Goal: Task Accomplishment & Management: Use online tool/utility

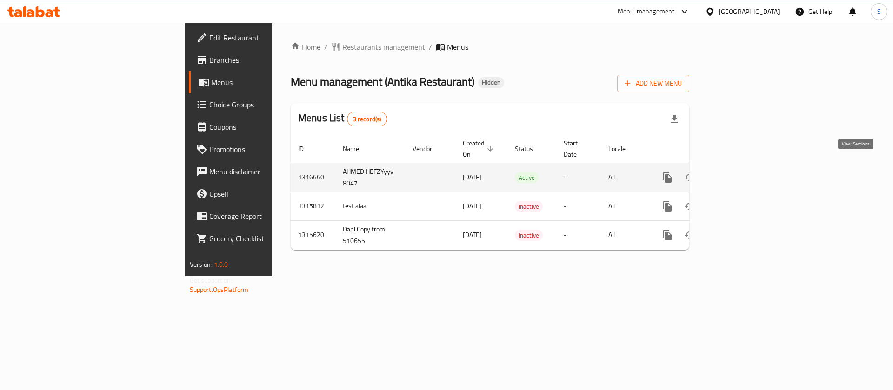
click at [740, 172] on icon "enhanced table" at bounding box center [734, 177] width 11 height 11
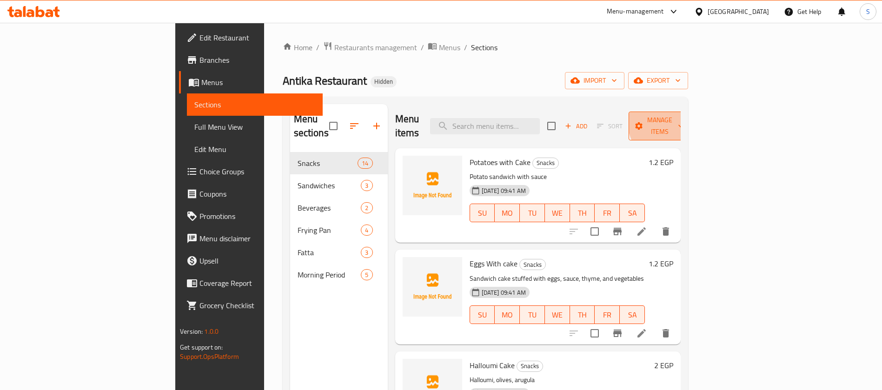
click at [684, 121] on span "Manage items" at bounding box center [659, 125] width 47 height 23
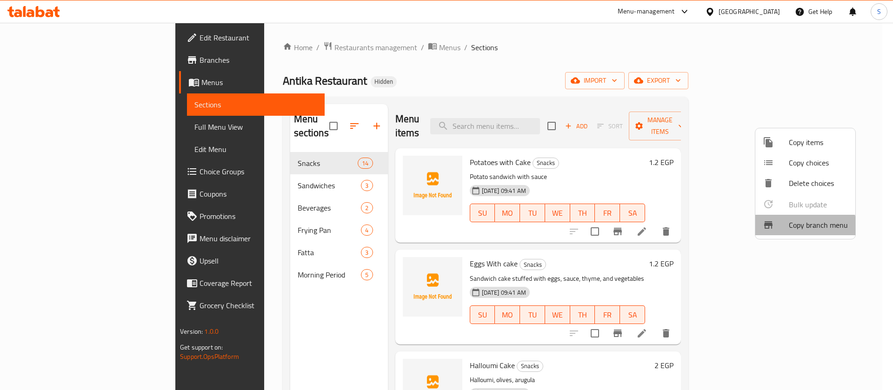
click at [797, 229] on span "Copy branch menu" at bounding box center [818, 224] width 59 height 11
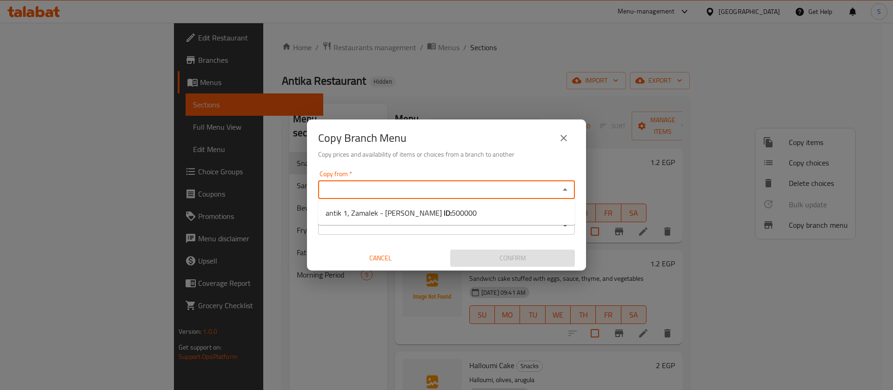
click at [357, 187] on input "Copy from   *" at bounding box center [439, 189] width 236 height 13
click at [367, 218] on span "antik 1, Zamalek - Fenon Gamil ID: 500000" at bounding box center [400, 212] width 151 height 11
type input "antik 1, Zamalek - Fenon Gamil"
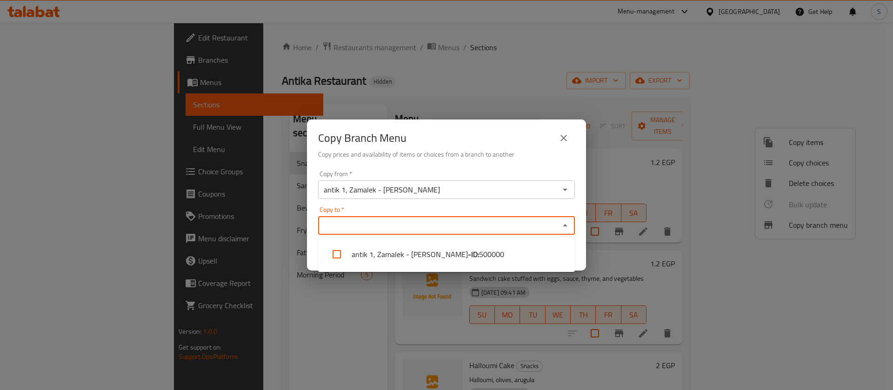
click at [365, 219] on input "Copy to   *" at bounding box center [439, 225] width 236 height 13
click at [357, 253] on li "antik 1, Zamalek - Fenon Gamil - ID: 500000" at bounding box center [446, 254] width 257 height 28
checkbox input "true"
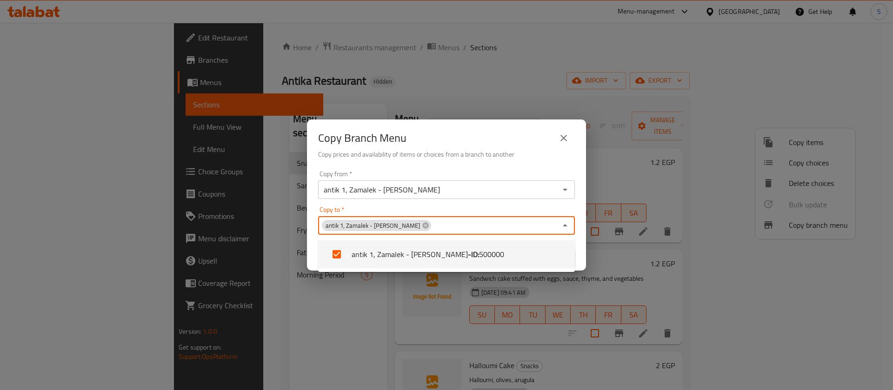
click at [280, 274] on div "Copy Branch Menu Copy prices and availability of items or choices from a branch…" at bounding box center [446, 195] width 893 height 390
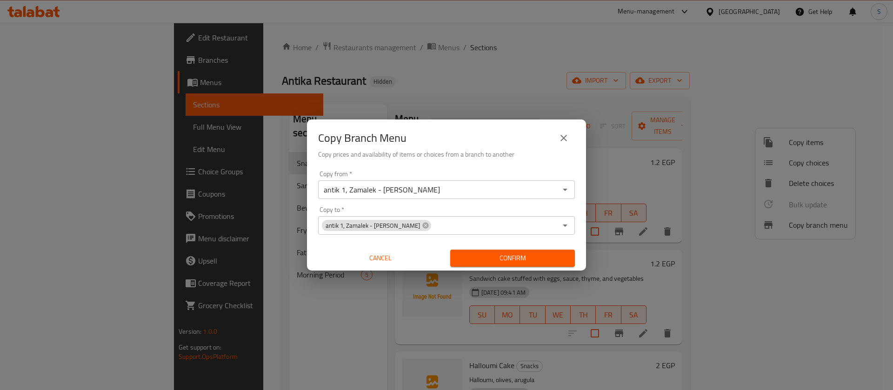
click at [394, 261] on span "Cancel" at bounding box center [380, 258] width 117 height 12
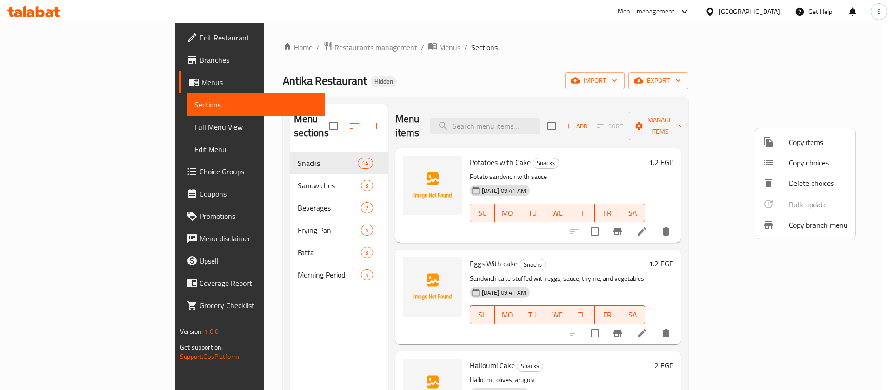
click at [73, 64] on div at bounding box center [446, 195] width 893 height 390
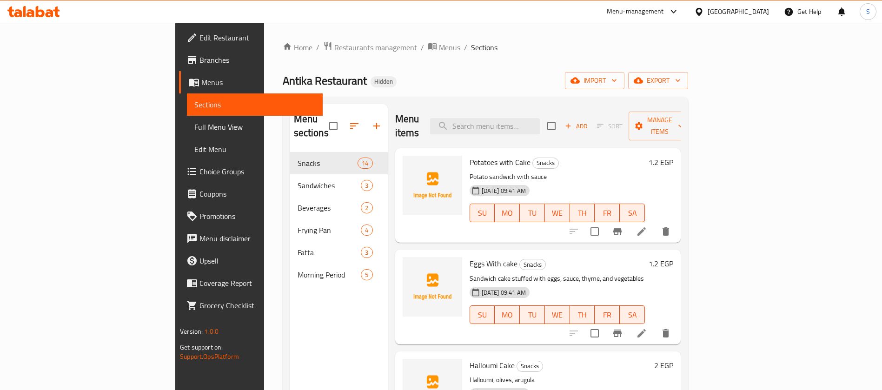
click at [199, 60] on span "Branches" at bounding box center [257, 59] width 116 height 11
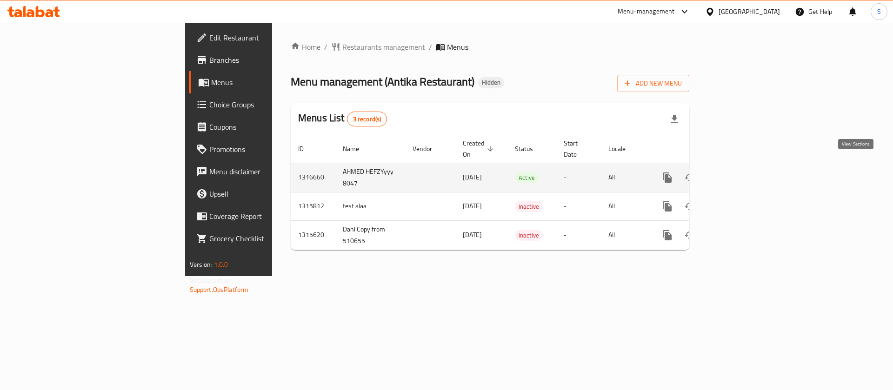
click at [740, 172] on icon "enhanced table" at bounding box center [734, 177] width 11 height 11
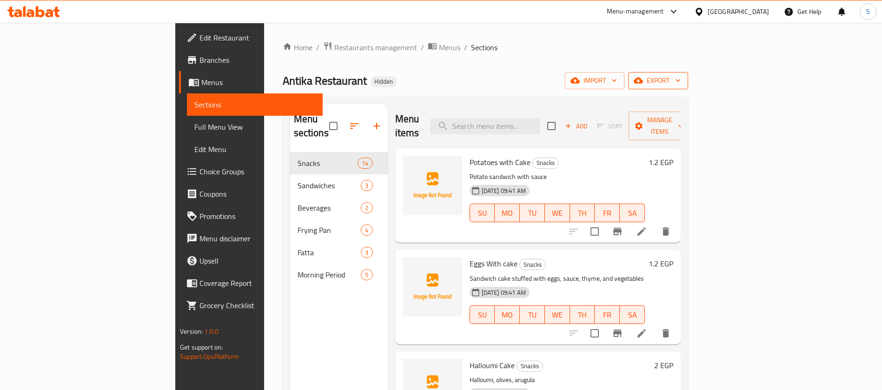
click at [681, 85] on span "export" at bounding box center [658, 81] width 45 height 12
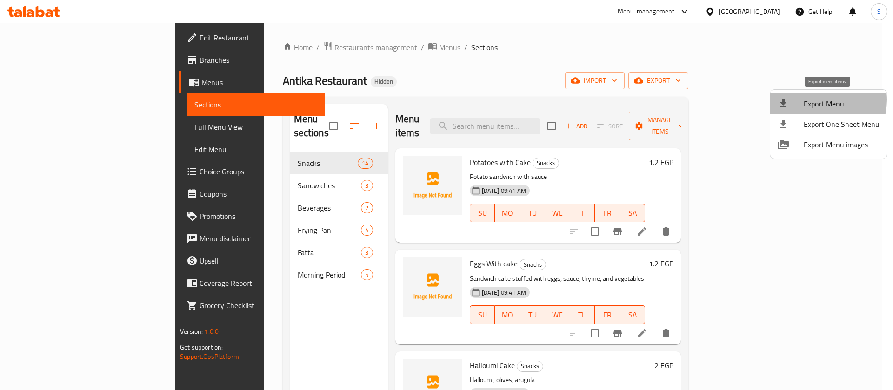
click at [820, 100] on span "Export Menu" at bounding box center [842, 103] width 76 height 11
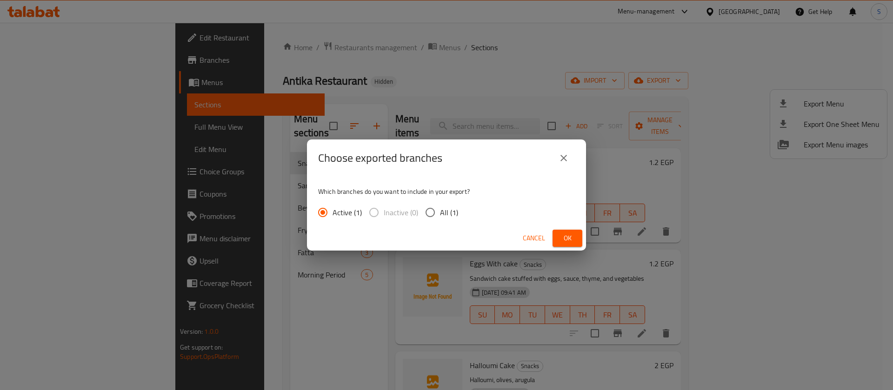
click at [441, 213] on span "All (1)" at bounding box center [449, 212] width 18 height 11
click at [440, 213] on input "All (1)" at bounding box center [430, 213] width 20 height 20
radio input "true"
click at [542, 239] on span "Cancel" at bounding box center [534, 238] width 22 height 12
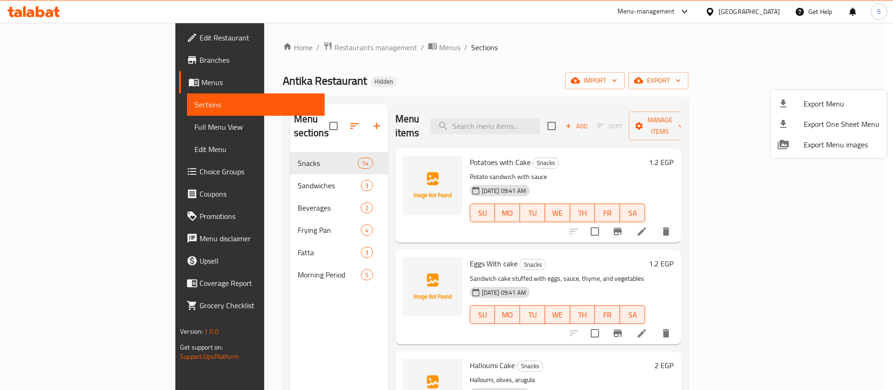
drag, startPoint x: 561, startPoint y: 48, endPoint x: 698, endPoint y: 140, distance: 164.6
click at [562, 48] on div at bounding box center [446, 195] width 893 height 390
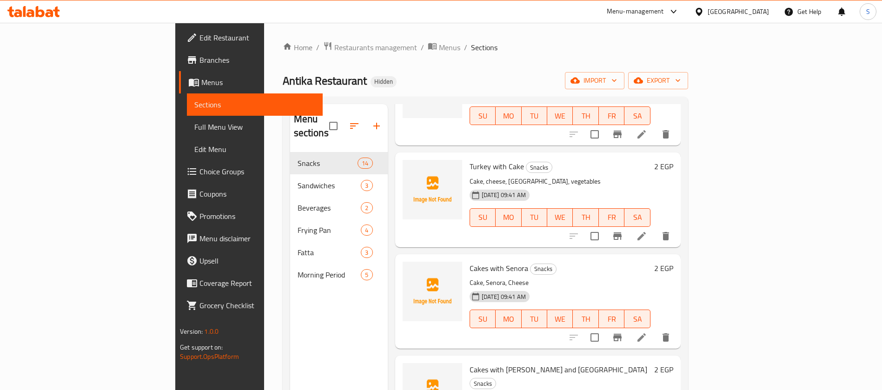
scroll to position [279, 0]
